Goal: Task Accomplishment & Management: Use online tool/utility

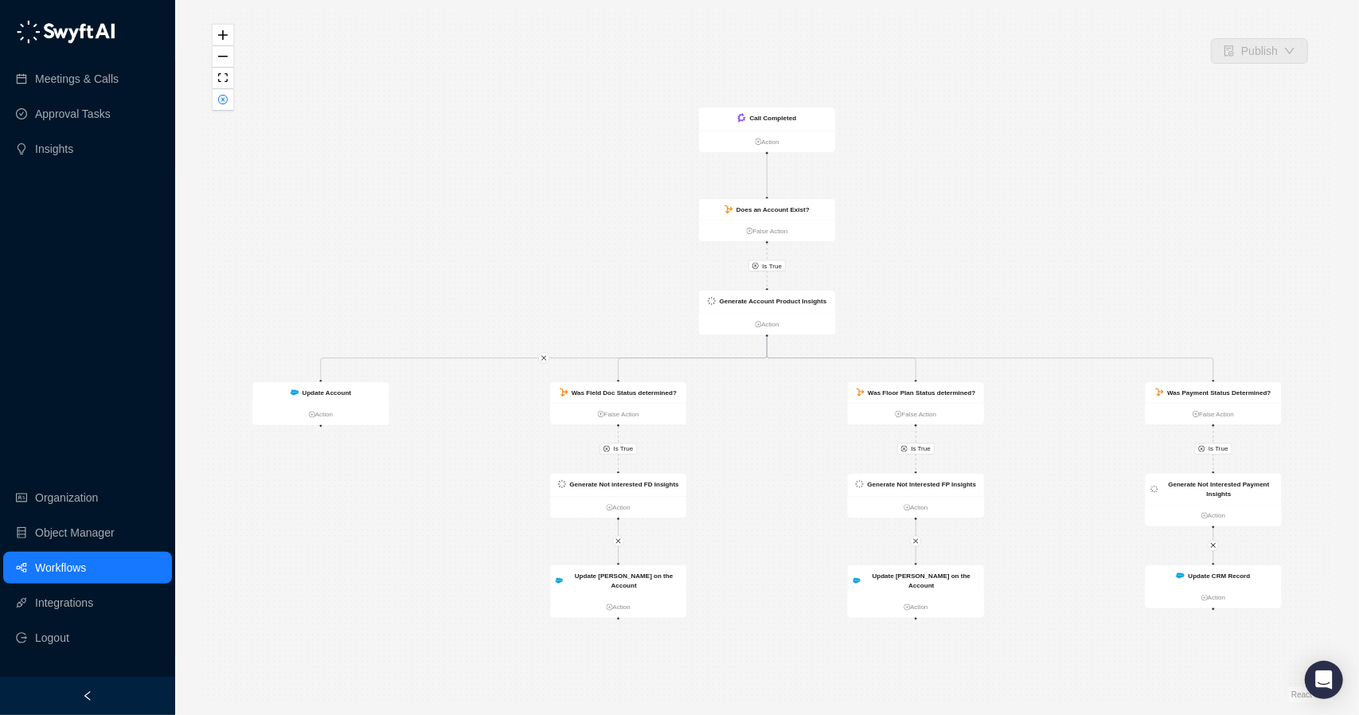
click at [86, 565] on link "Workflows" at bounding box center [60, 568] width 51 height 32
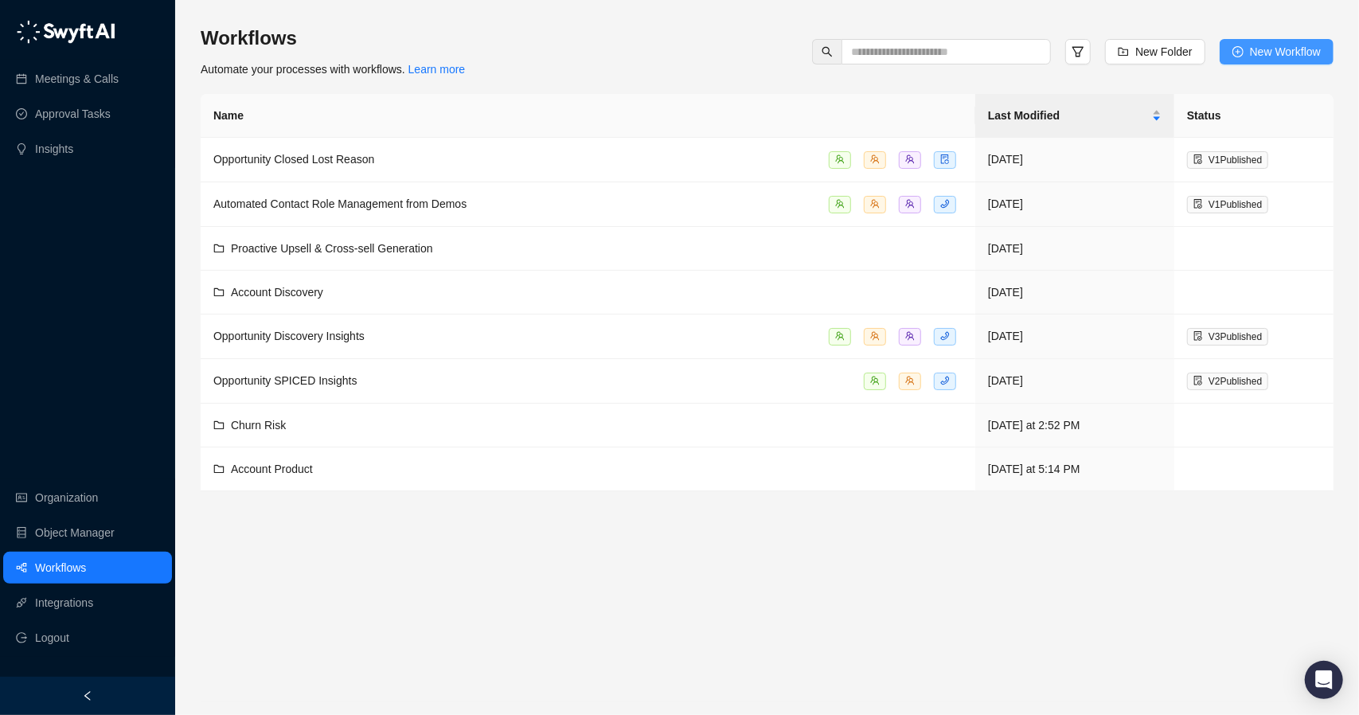
click at [1273, 60] on span "New Workflow" at bounding box center [1285, 52] width 71 height 18
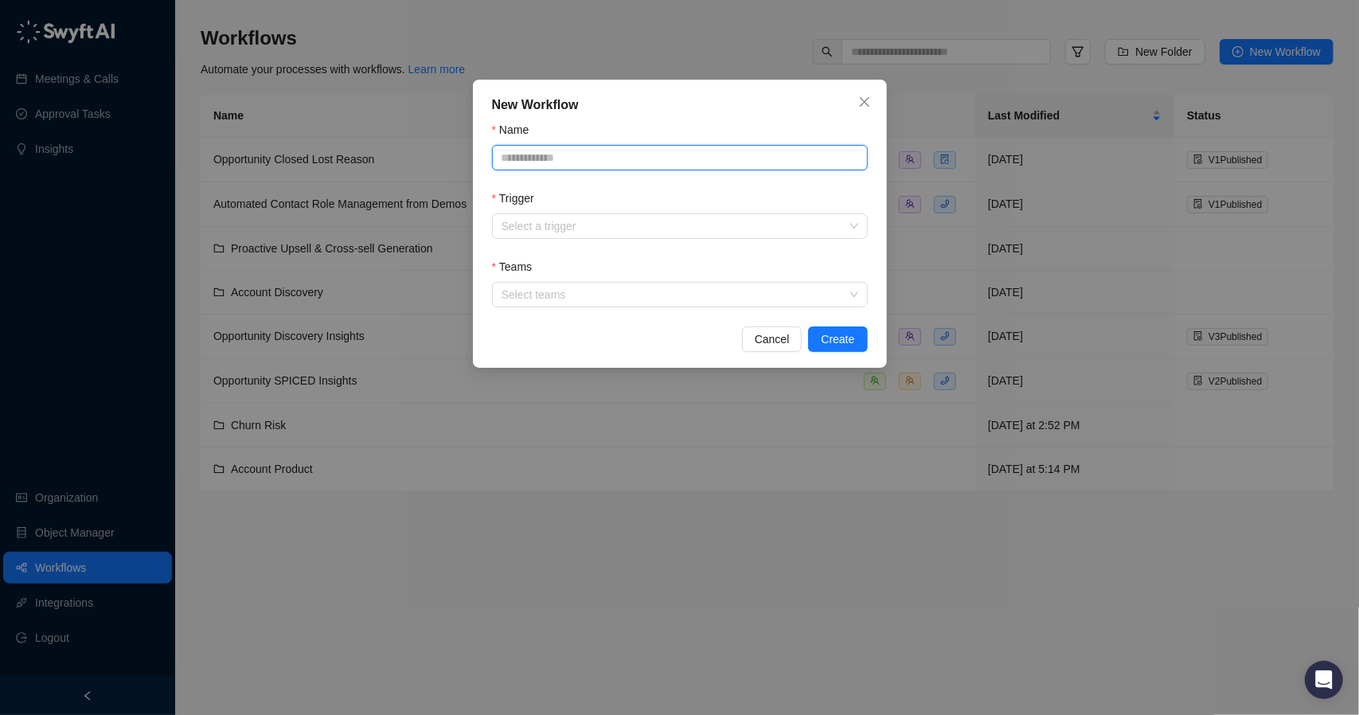
click at [564, 159] on input "Name" at bounding box center [680, 157] width 376 height 25
click at [526, 537] on div "New Workflow Name Trigger Select a trigger Teams Select teams Cancel Create" at bounding box center [679, 357] width 1359 height 715
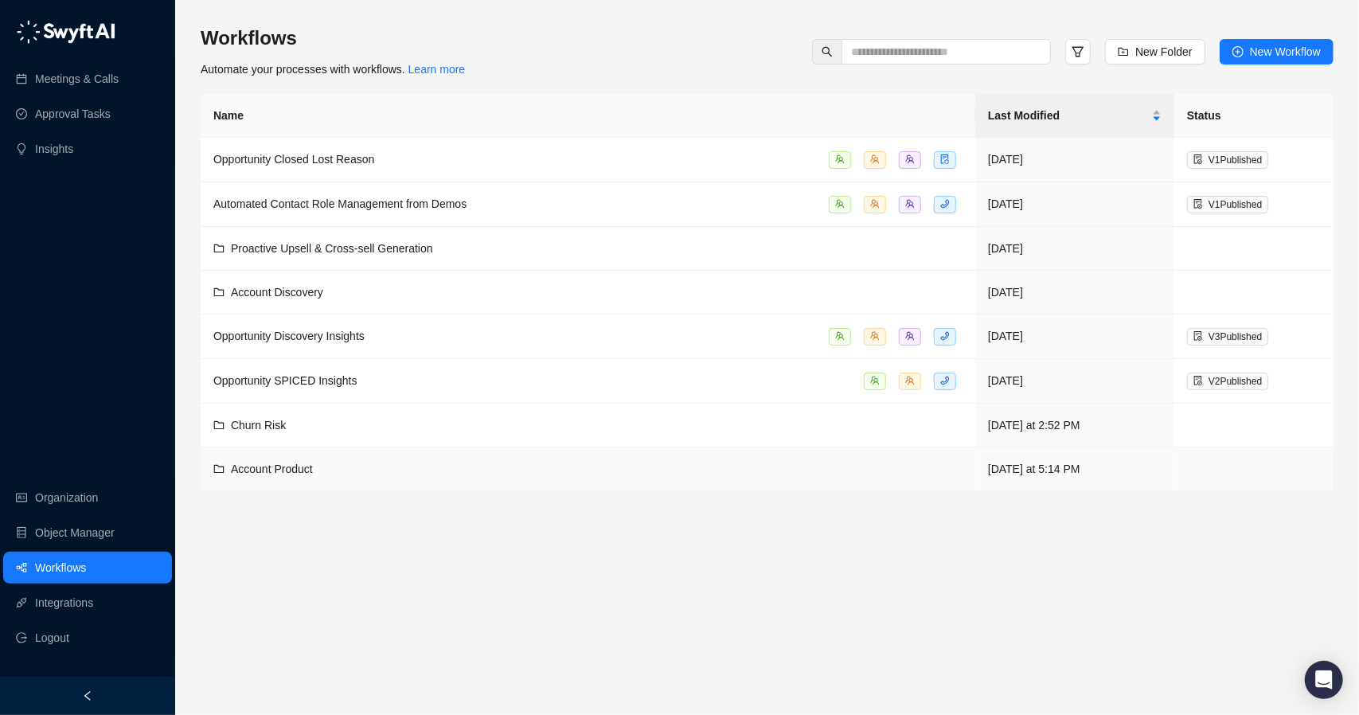
click at [355, 472] on div "Account Product" at bounding box center [587, 469] width 749 height 18
